Goal: Find specific page/section: Find specific page/section

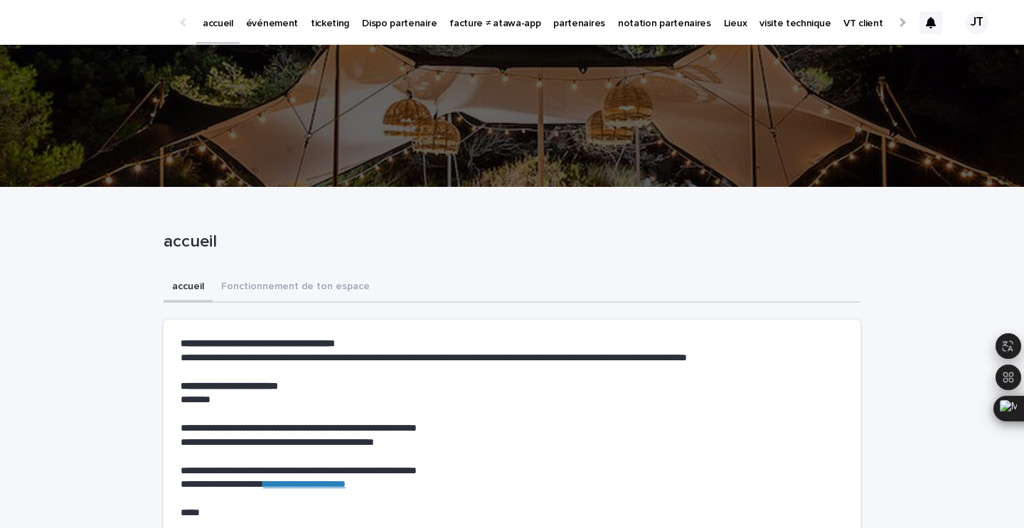
click at [276, 21] on p "événement" at bounding box center [272, 15] width 52 height 30
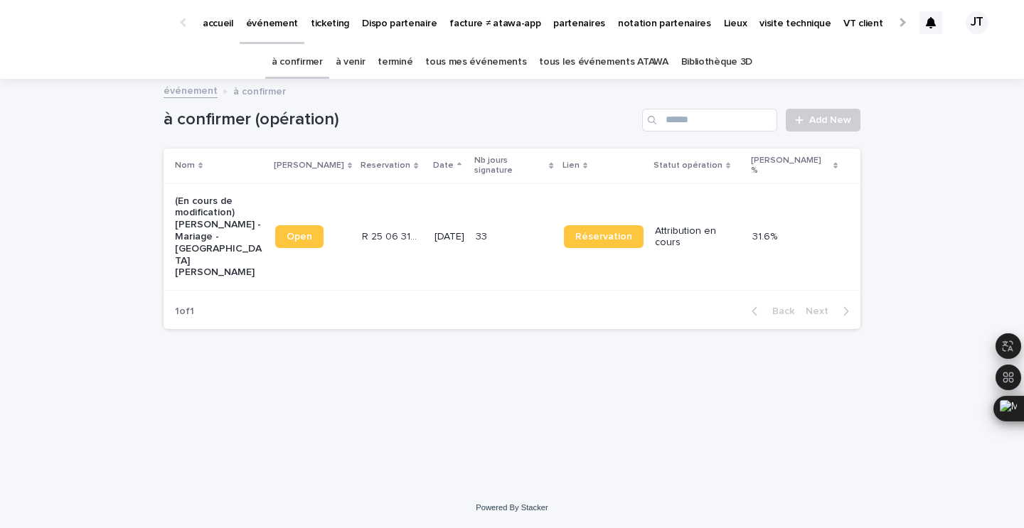
click at [361, 61] on link "à venir" at bounding box center [350, 61] width 30 height 33
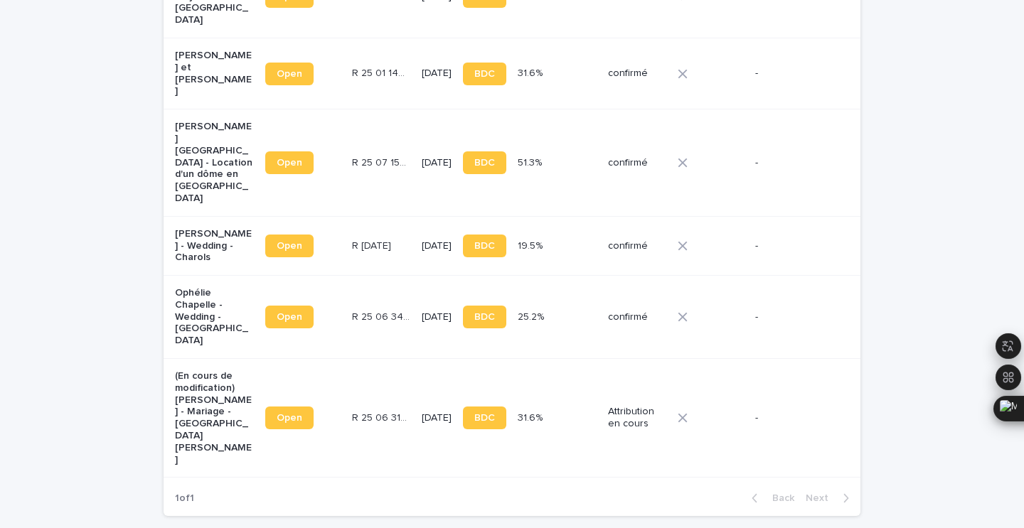
scroll to position [390, 0]
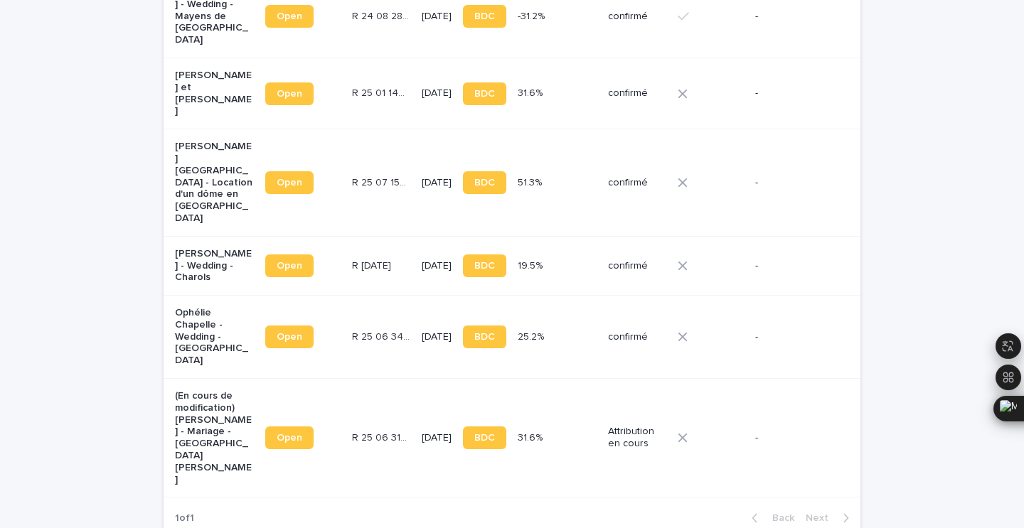
click at [352, 257] on p "R [DATE]" at bounding box center [373, 264] width 42 height 15
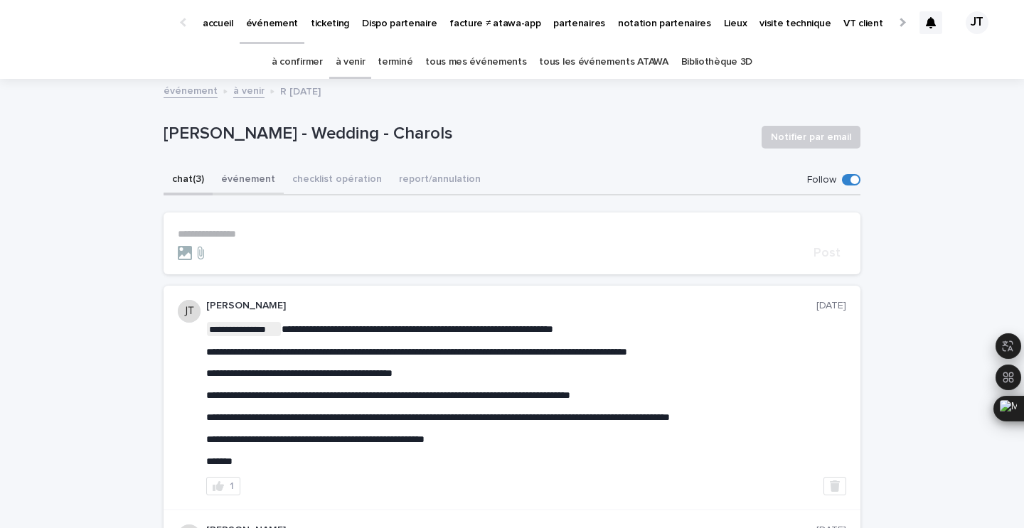
click at [259, 176] on button "événement" at bounding box center [248, 181] width 71 height 30
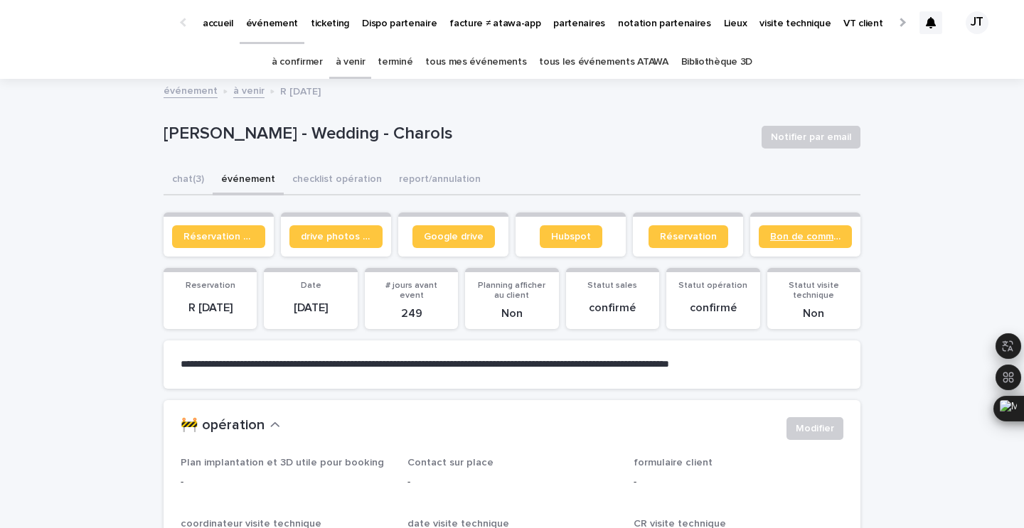
click at [787, 232] on span "Bon de commande" at bounding box center [805, 237] width 70 height 10
click at [802, 240] on span "Bon de commande" at bounding box center [805, 237] width 70 height 10
